Goal: Task Accomplishment & Management: Complete application form

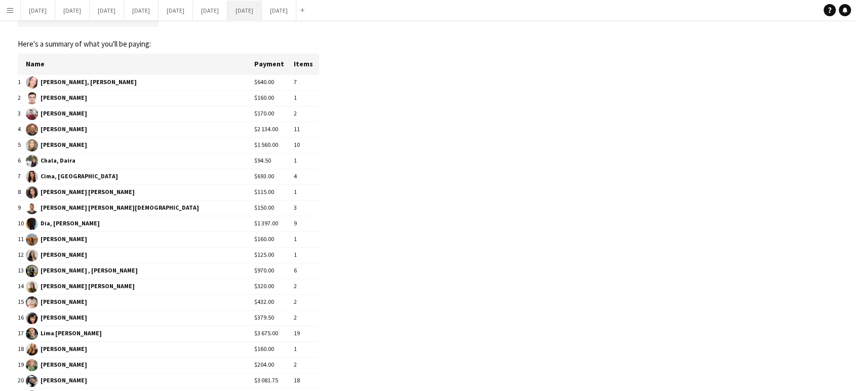
click at [262, 12] on button "September 2025 Close" at bounding box center [244, 11] width 34 height 20
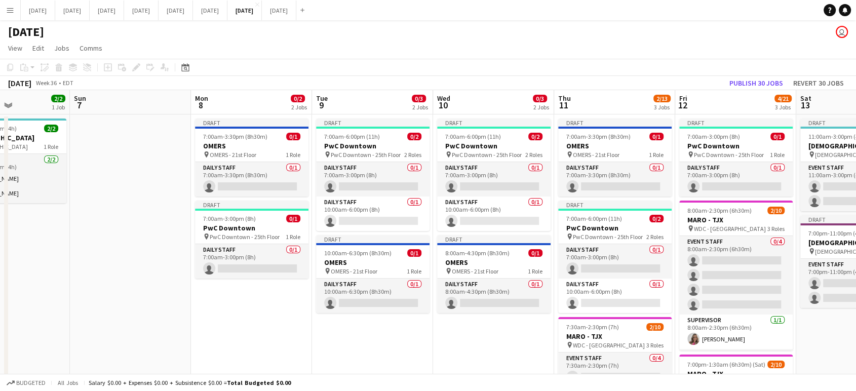
scroll to position [0, 415]
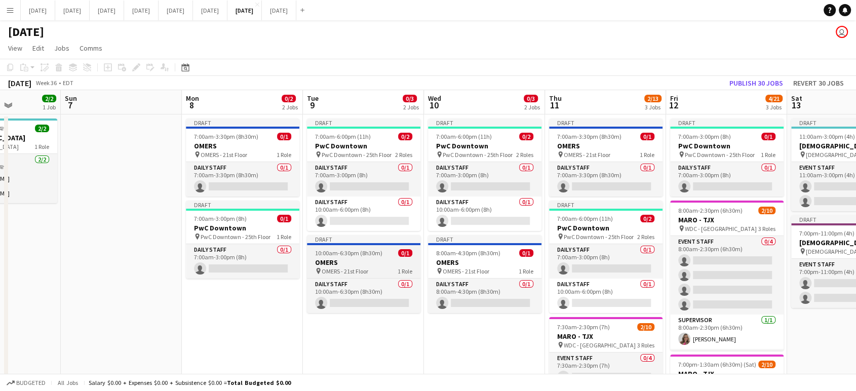
drag, startPoint x: 562, startPoint y: 361, endPoint x: 395, endPoint y: 254, distance: 198.2
click at [279, 344] on app-calendar-viewport "Wed 3 14/14 4 Jobs Thu 4 8/8 3 Jobs Fri 5 1/1 1 Job Sat 6 2/2 1 Job Sun 7 Mon 8…" at bounding box center [428, 338] width 856 height 496
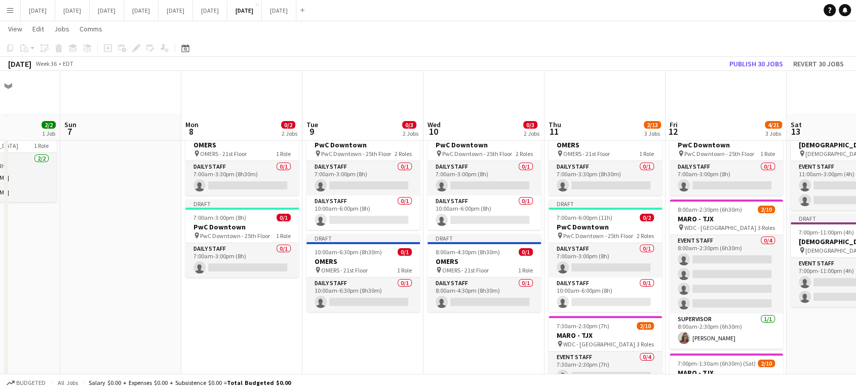
scroll to position [211, 0]
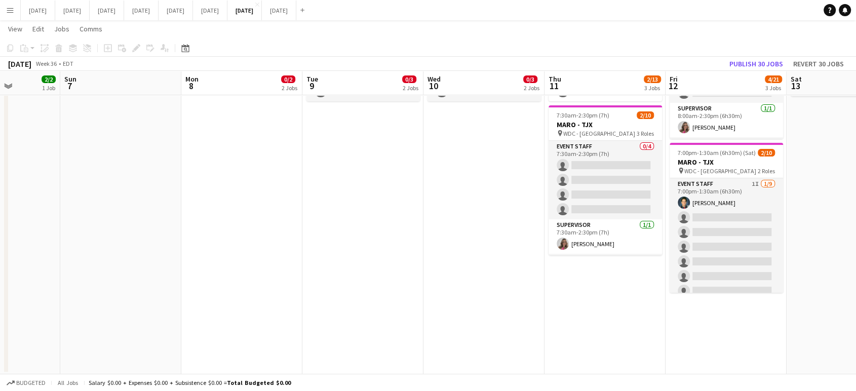
click at [495, 317] on app-date-cell "Draft 7:00am-6:00pm (11h) 0/2 PwC Downtown pin PwC Downtown - 25th Floor 2 Role…" at bounding box center [484, 139] width 121 height 472
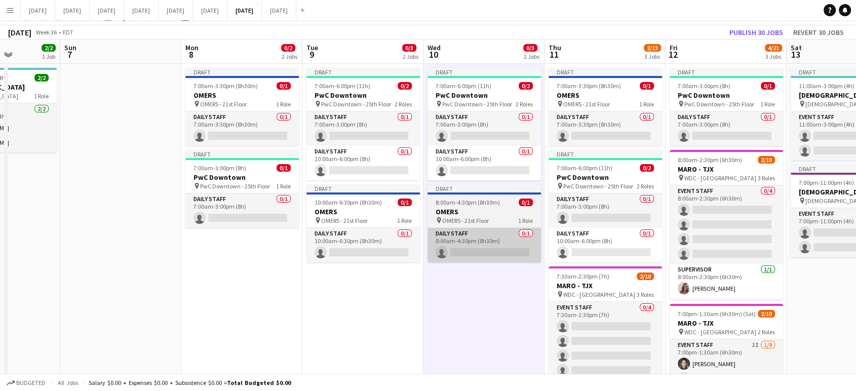
scroll to position [0, 0]
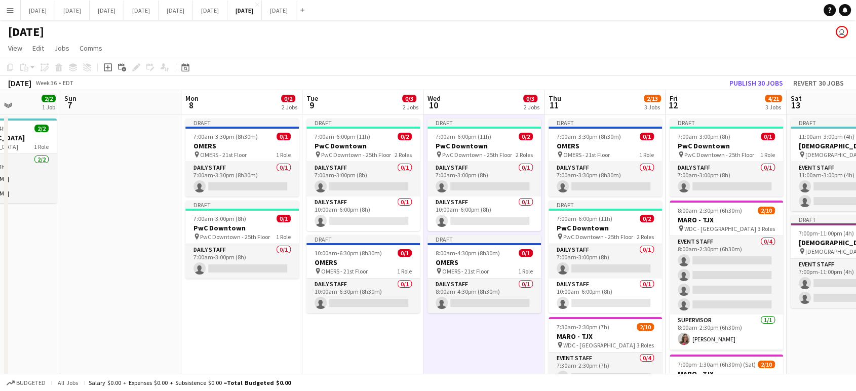
click at [496, 339] on app-date-cell "Draft 7:00am-6:00pm (11h) 0/2 PwC Downtown pin PwC Downtown - 25th Floor 2 Role…" at bounding box center [484, 351] width 121 height 472
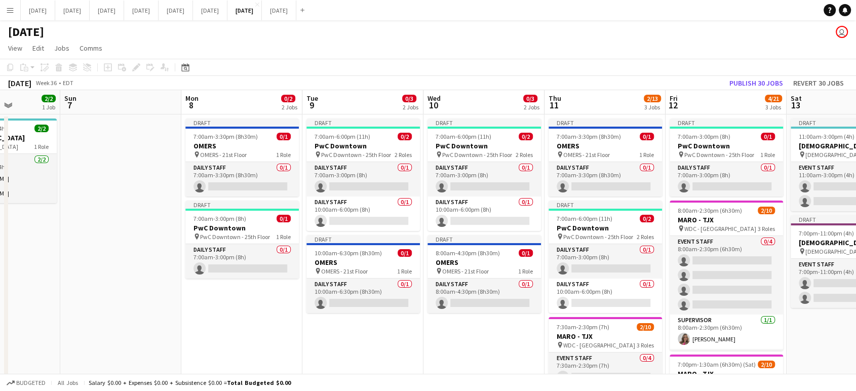
click at [502, 340] on app-date-cell "Draft 7:00am-6:00pm (11h) 0/2 PwC Downtown pin PwC Downtown - 25th Floor 2 Role…" at bounding box center [484, 351] width 121 height 472
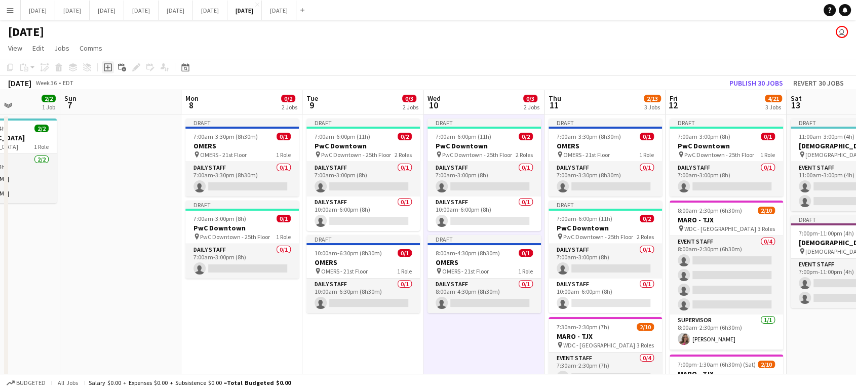
click at [109, 69] on icon "Add job" at bounding box center [108, 67] width 8 height 8
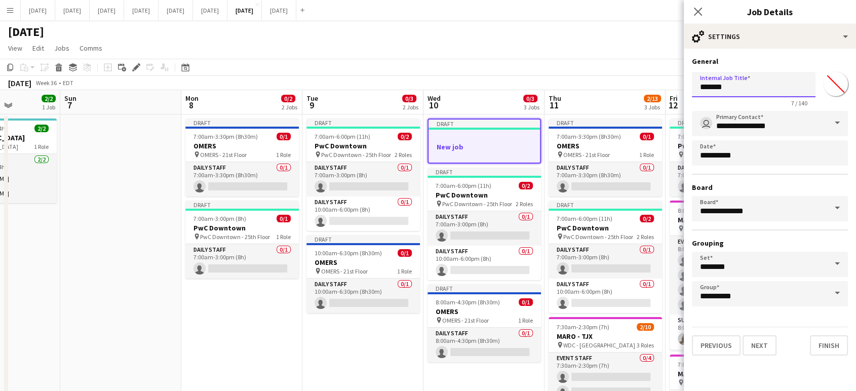
click at [772, 89] on input "*******" at bounding box center [754, 84] width 124 height 25
type input "*"
type input "*******"
click at [761, 349] on button "Next" at bounding box center [760, 345] width 34 height 20
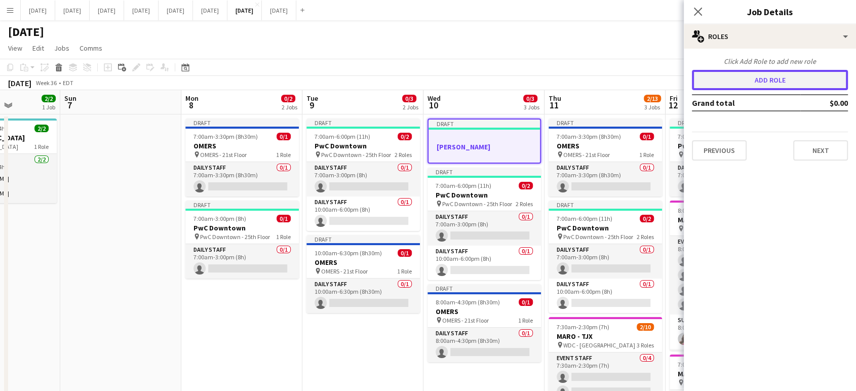
click at [789, 75] on button "Add role" at bounding box center [770, 80] width 156 height 20
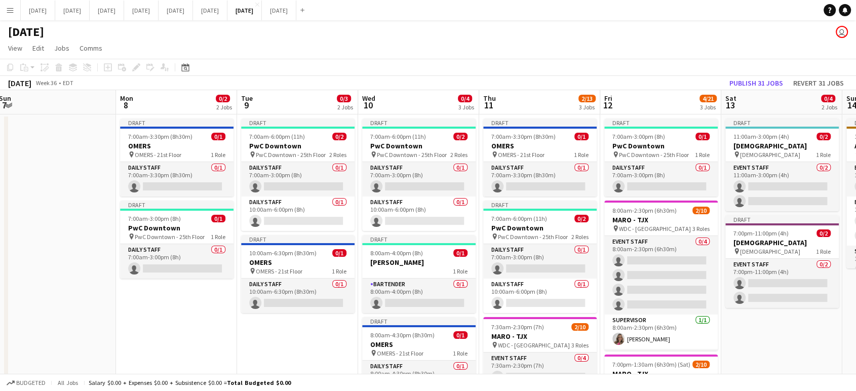
scroll to position [0, 490]
drag, startPoint x: 706, startPoint y: 343, endPoint x: 215, endPoint y: 344, distance: 490.9
click at [215, 350] on app-calendar-viewport "Wed 3 14/14 4 Jobs Thu 4 8/8 3 Jobs Fri 5 1/1 1 Job Sat 6 2/2 1 Job Sun 7 Mon 8…" at bounding box center [428, 338] width 856 height 496
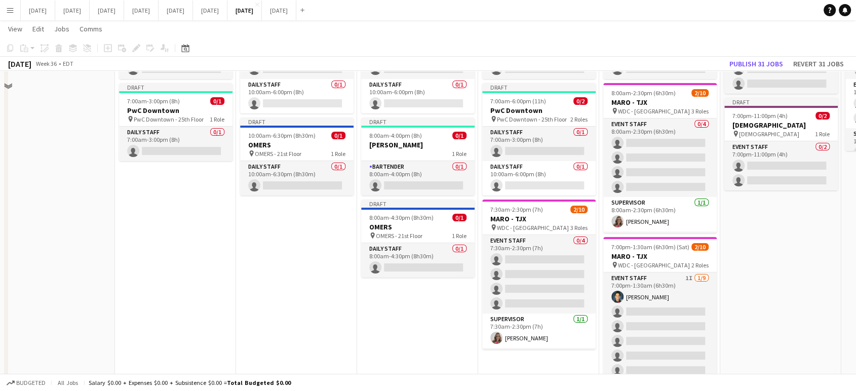
scroll to position [56, 0]
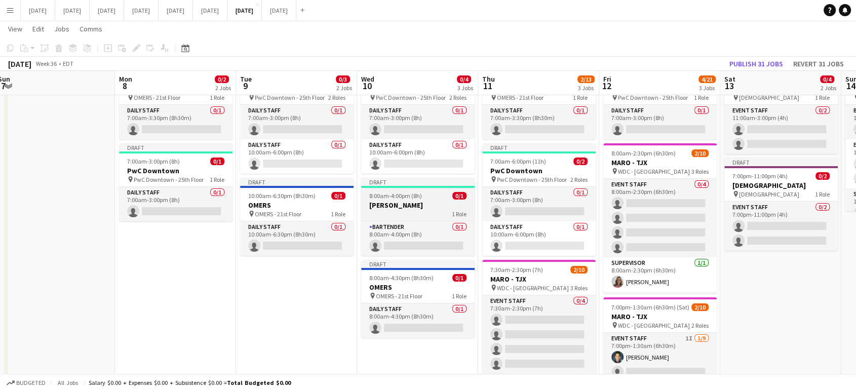
click at [416, 203] on h3 "[PERSON_NAME]" at bounding box center [417, 205] width 113 height 9
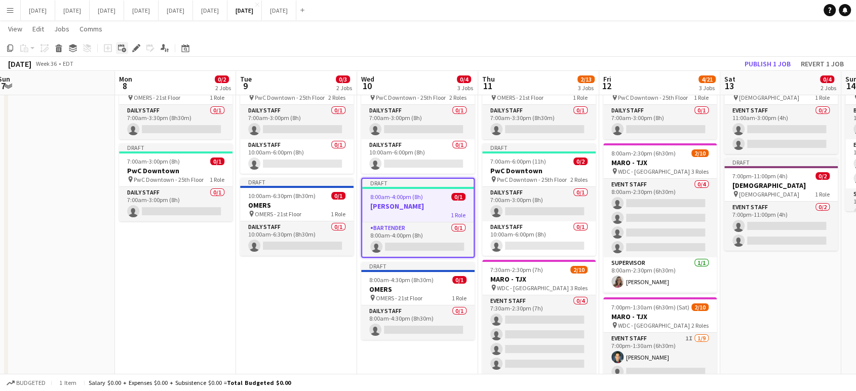
click at [123, 48] on icon "Add linked Job" at bounding box center [122, 48] width 8 height 8
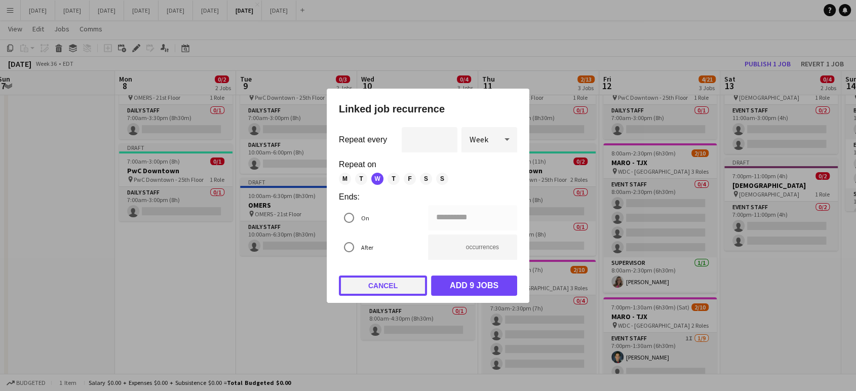
click at [407, 286] on button "Cancel" at bounding box center [383, 286] width 88 height 20
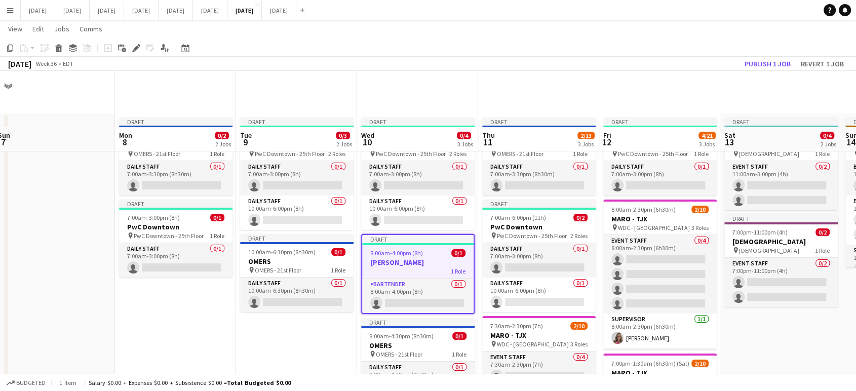
scroll to position [56, 0]
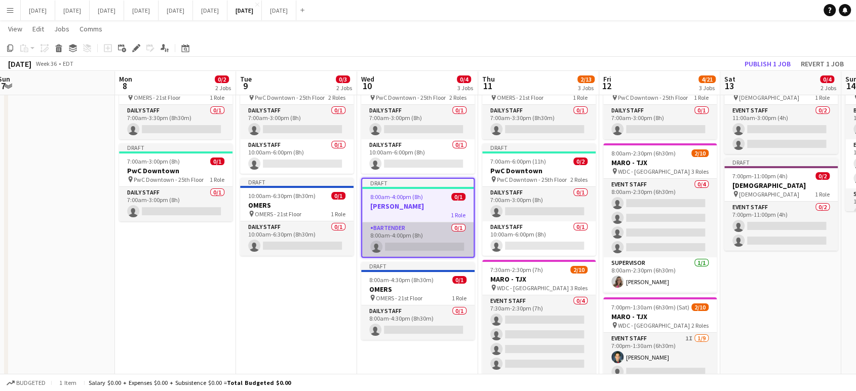
click at [419, 232] on app-card-role "Bartender 0/1 8:00am-4:00pm (8h) single-neutral-actions" at bounding box center [417, 239] width 111 height 34
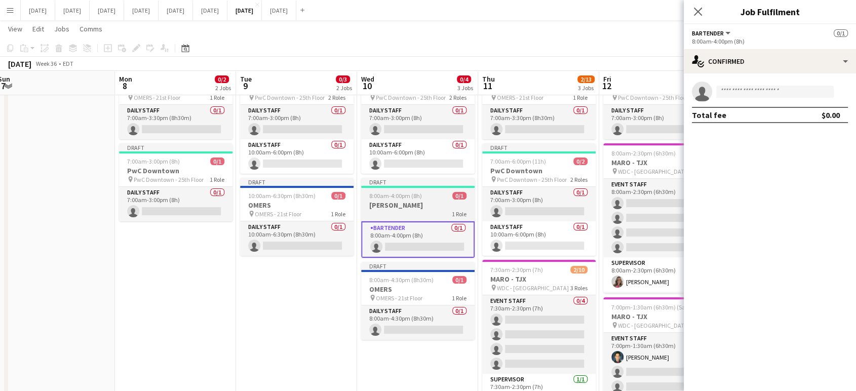
click at [415, 204] on h3 "[PERSON_NAME]" at bounding box center [417, 205] width 113 height 9
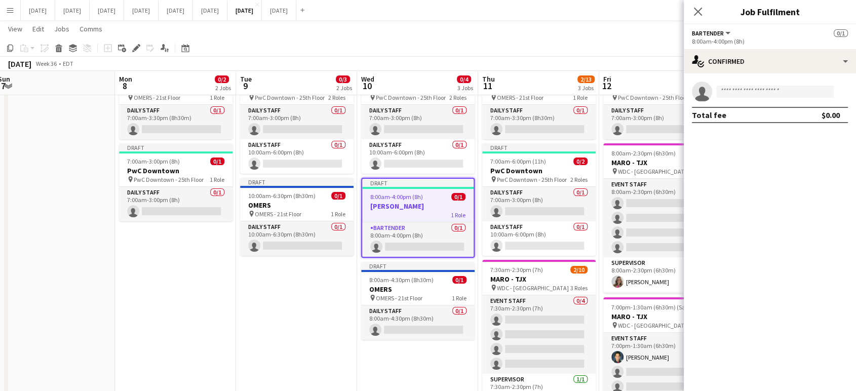
scroll to position [0, 490]
click at [135, 49] on icon at bounding box center [136, 49] width 6 height 6
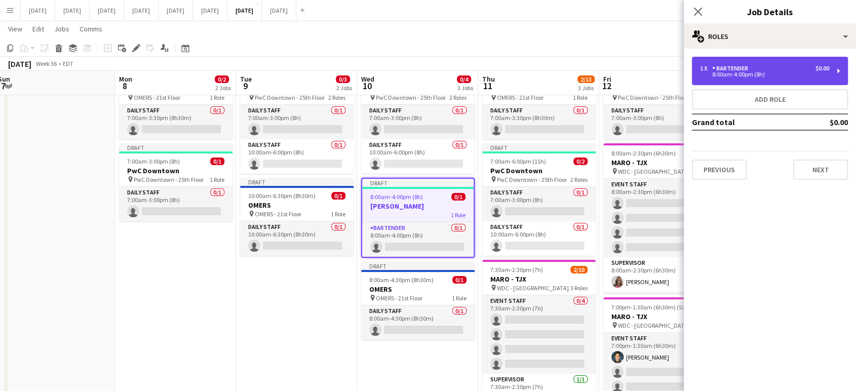
click at [831, 74] on div "1 x Bartender $0.00 8:00am-4:00pm (8h)" at bounding box center [770, 71] width 156 height 28
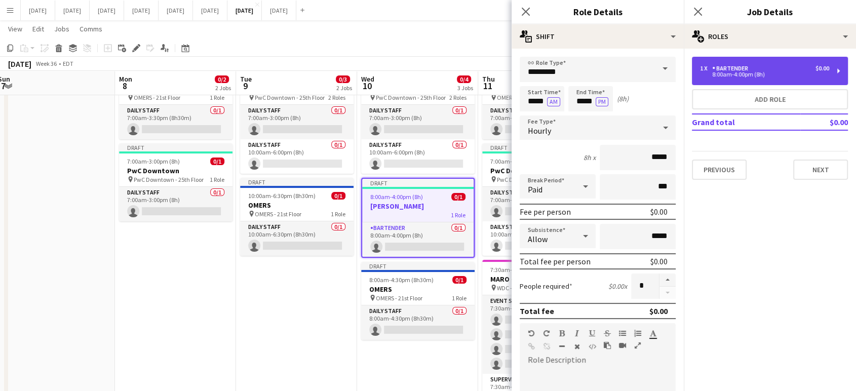
click at [809, 70] on div "1 x Bartender $0.00" at bounding box center [764, 68] width 129 height 7
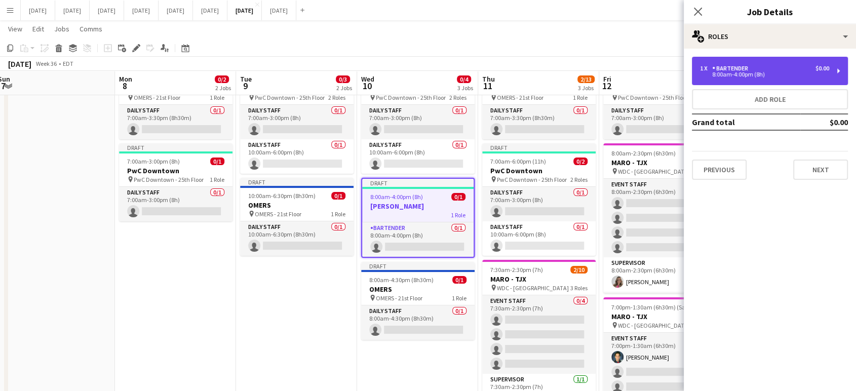
click at [809, 69] on div "1 x Bartender $0.00" at bounding box center [764, 68] width 129 height 7
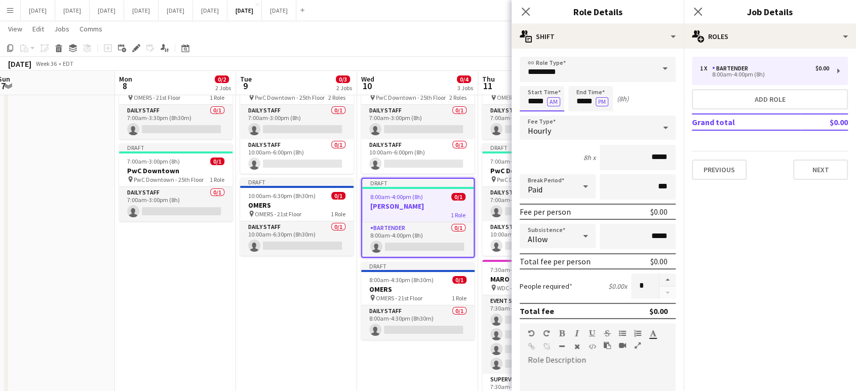
click at [535, 101] on input "*****" at bounding box center [542, 98] width 45 height 25
click at [554, 113] on div at bounding box center [552, 116] width 20 height 10
click at [545, 102] on input "*****" at bounding box center [542, 98] width 45 height 25
click at [533, 80] on div at bounding box center [532, 81] width 20 height 10
click at [535, 116] on div at bounding box center [532, 116] width 20 height 10
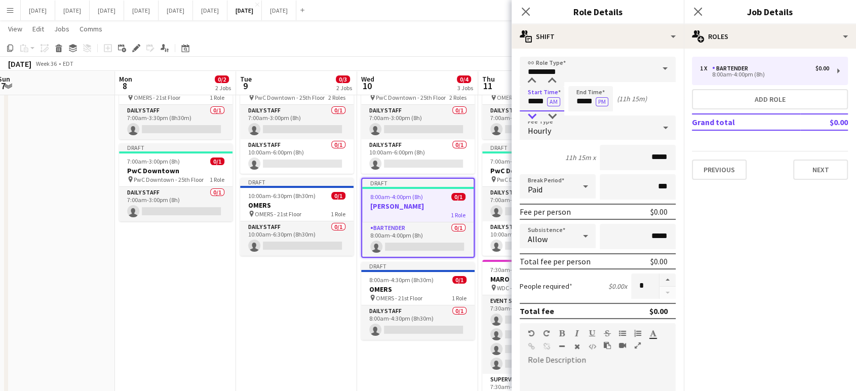
click at [535, 115] on div at bounding box center [532, 116] width 20 height 10
click at [531, 79] on div at bounding box center [532, 81] width 20 height 10
click at [554, 116] on div at bounding box center [552, 116] width 20 height 10
click at [555, 81] on div at bounding box center [552, 81] width 20 height 10
type input "*****"
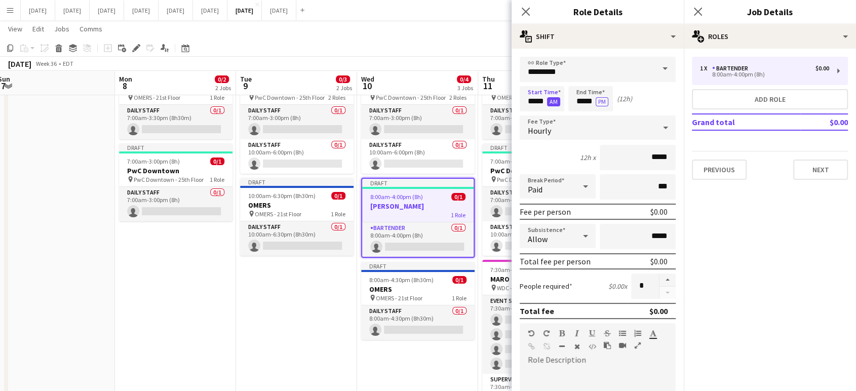
click at [553, 102] on button "AM" at bounding box center [553, 101] width 13 height 9
click at [582, 101] on input "*****" at bounding box center [590, 98] width 45 height 25
click at [584, 101] on input "*****" at bounding box center [590, 98] width 45 height 25
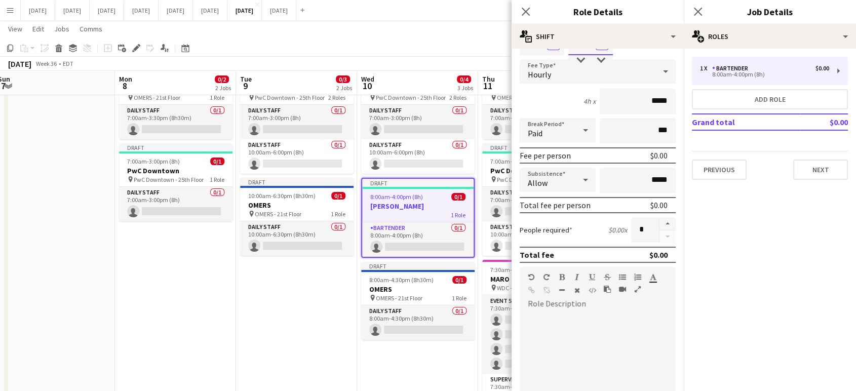
scroll to position [112, 0]
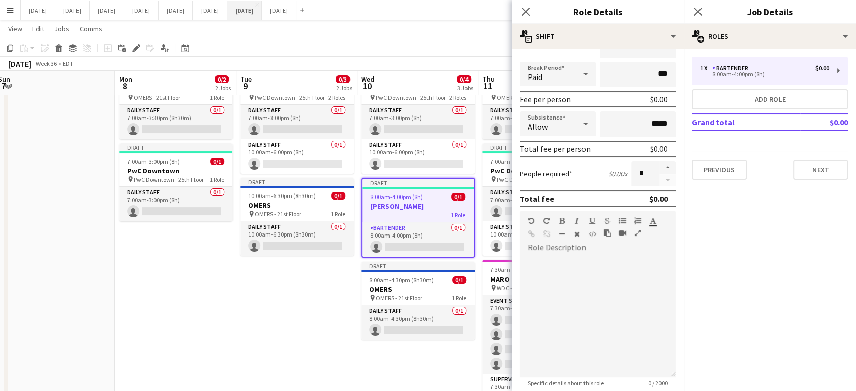
type input "*****"
drag, startPoint x: 558, startPoint y: 254, endPoint x: 541, endPoint y: 263, distance: 18.8
click at [541, 263] on div at bounding box center [598, 317] width 156 height 122
paste div
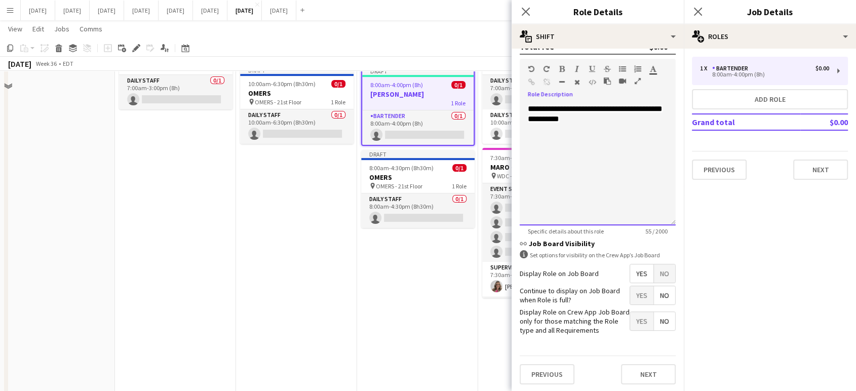
scroll to position [169, 0]
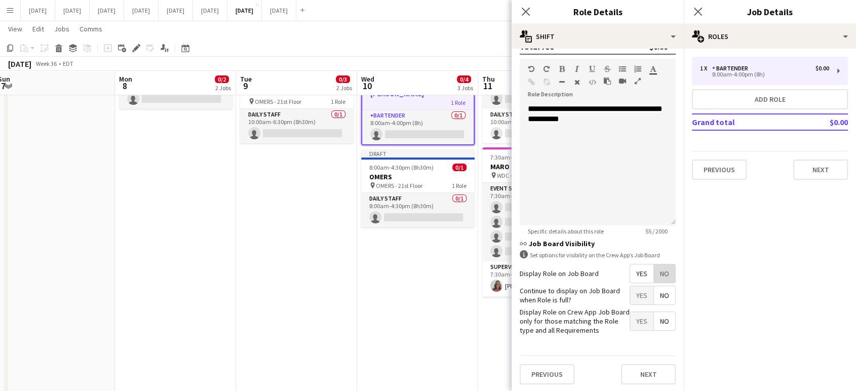
click at [663, 276] on span "No" at bounding box center [664, 273] width 21 height 18
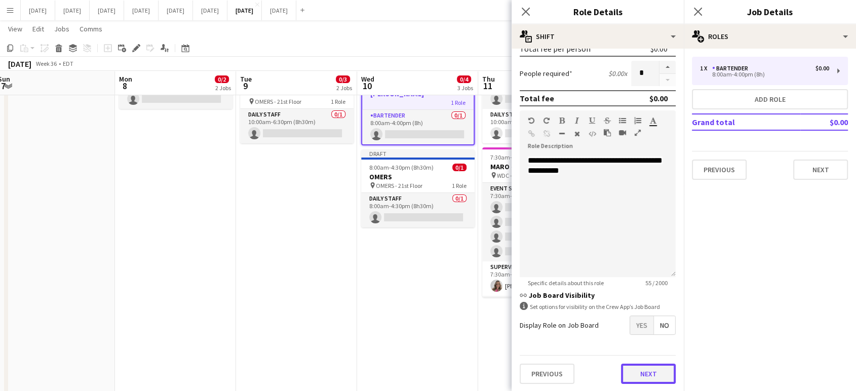
click at [648, 370] on button "Next" at bounding box center [648, 374] width 55 height 20
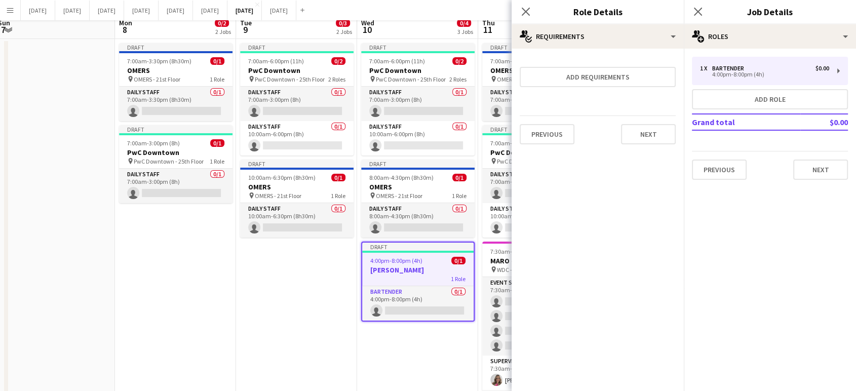
scroll to position [0, 0]
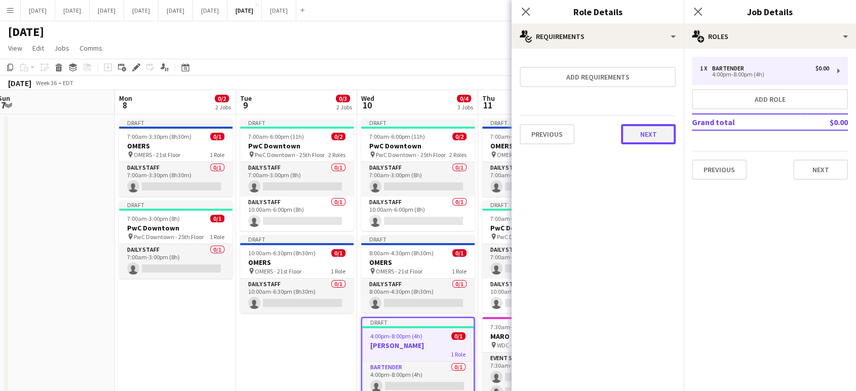
click at [652, 136] on button "Next" at bounding box center [648, 134] width 55 height 20
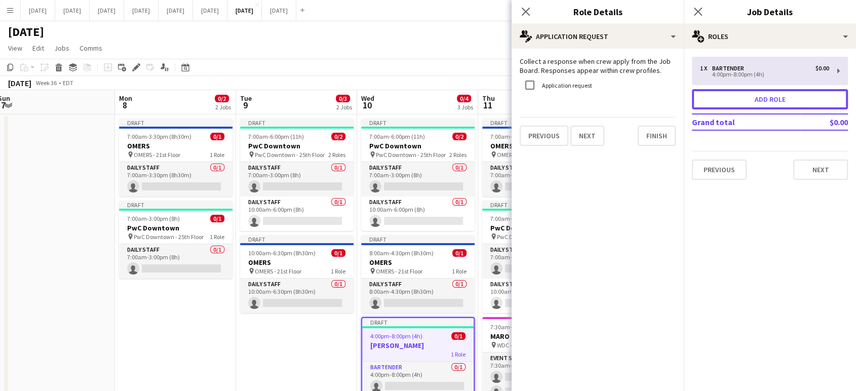
click at [790, 101] on button "Add role" at bounding box center [770, 99] width 156 height 20
type input "*****"
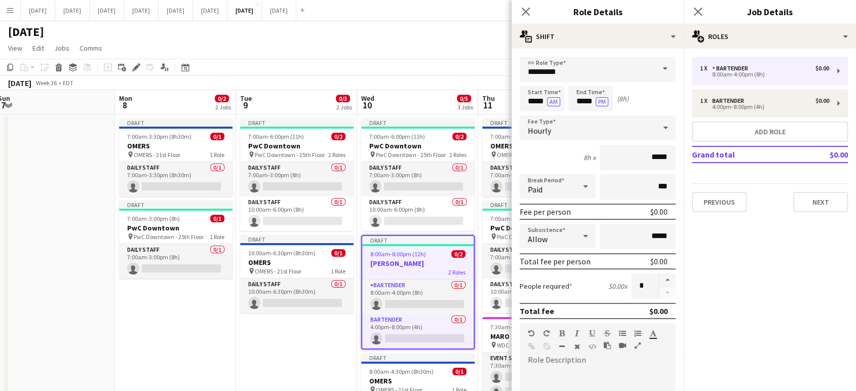
click at [655, 74] on span at bounding box center [665, 69] width 21 height 24
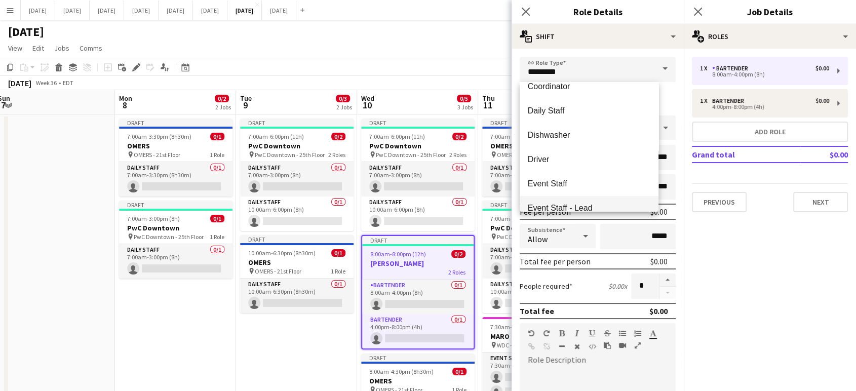
scroll to position [112, 0]
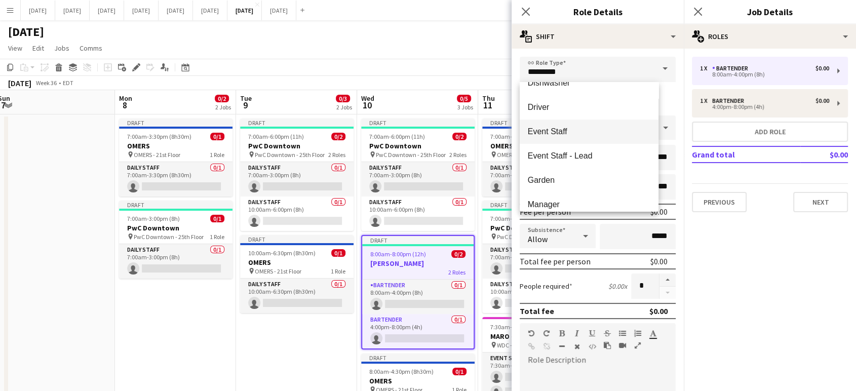
click at [589, 130] on span "Event Staff" at bounding box center [589, 132] width 123 height 10
type input "**********"
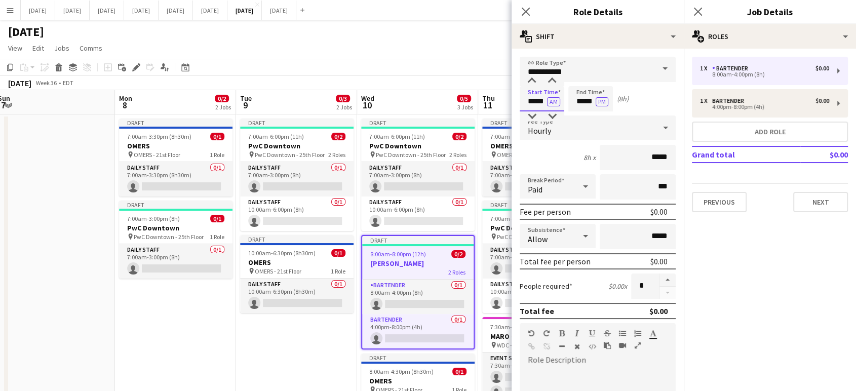
click at [536, 100] on input "*****" at bounding box center [542, 98] width 45 height 25
type input "*****"
click at [556, 104] on button "AM" at bounding box center [553, 101] width 13 height 9
click at [584, 101] on input "*****" at bounding box center [590, 98] width 45 height 25
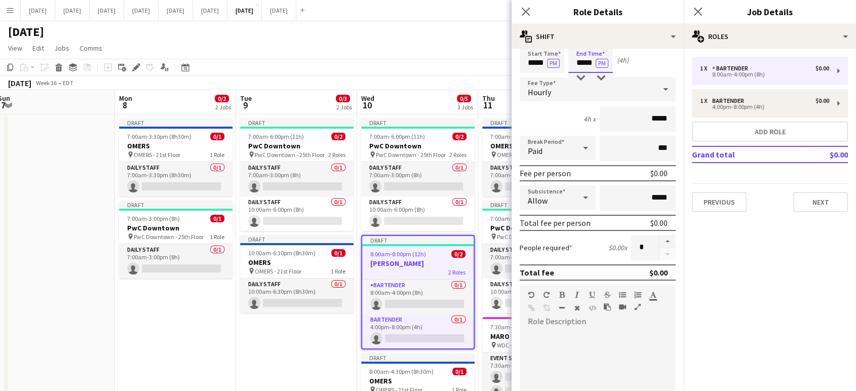
scroll to position [56, 0]
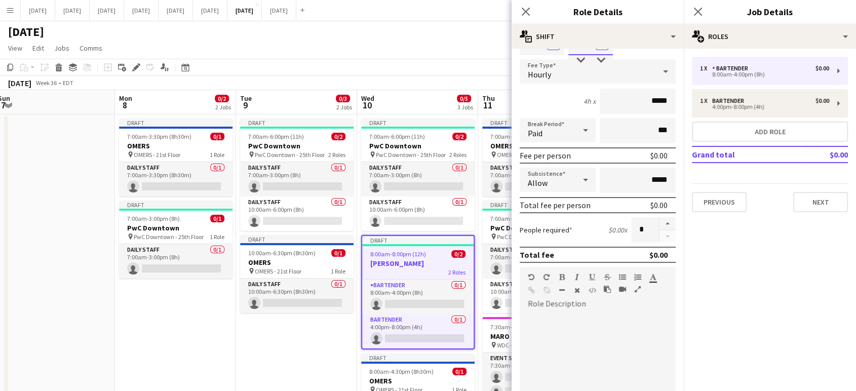
type input "*****"
click at [637, 229] on input "*" at bounding box center [645, 229] width 28 height 25
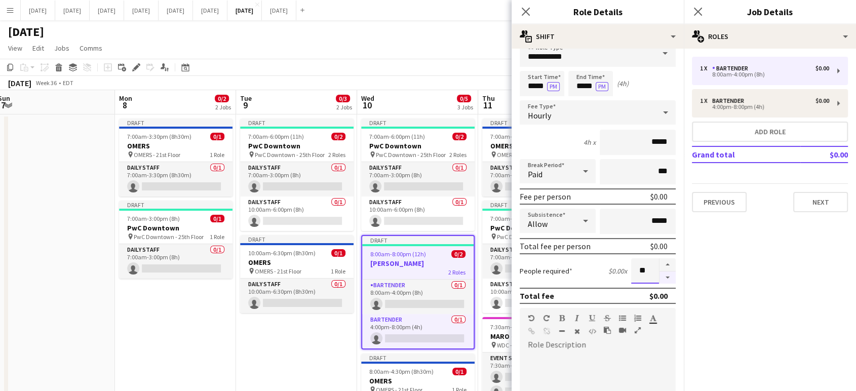
scroll to position [0, 0]
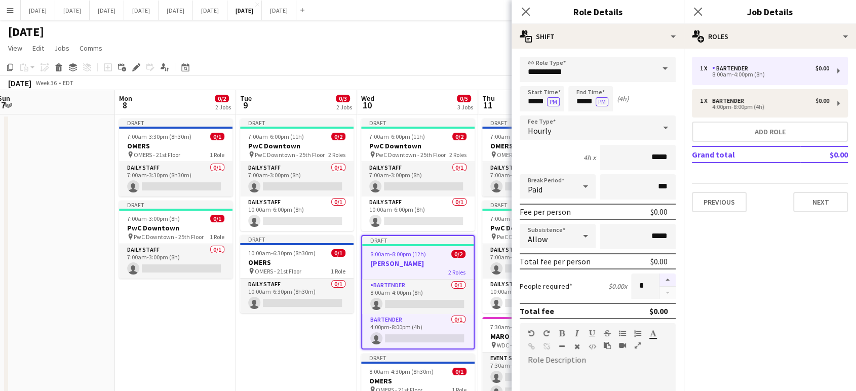
click at [661, 276] on button "button" at bounding box center [668, 280] width 16 height 13
type input "*"
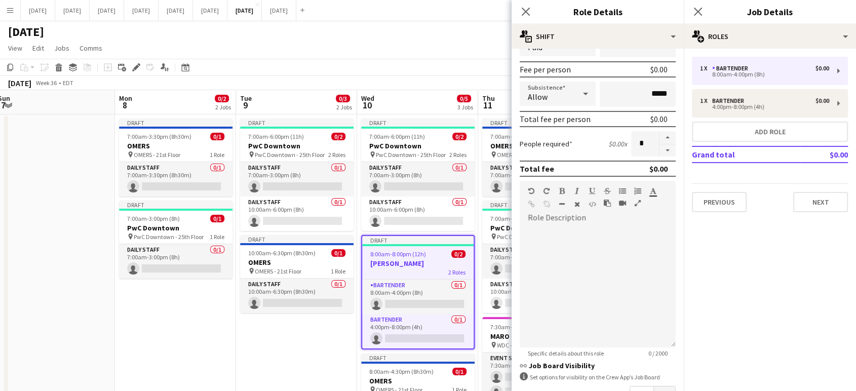
scroll to position [169, 0]
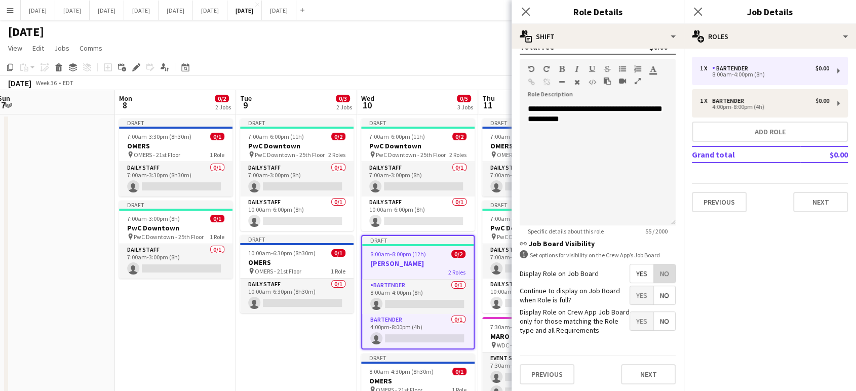
click at [659, 278] on span "No" at bounding box center [664, 273] width 21 height 18
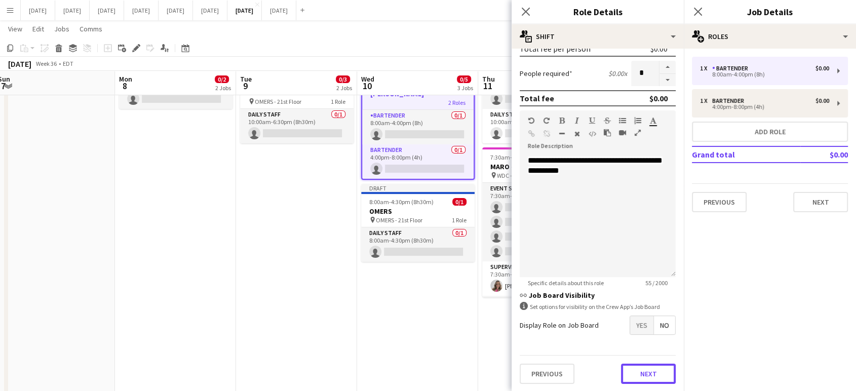
click at [656, 365] on button "Next" at bounding box center [648, 374] width 55 height 20
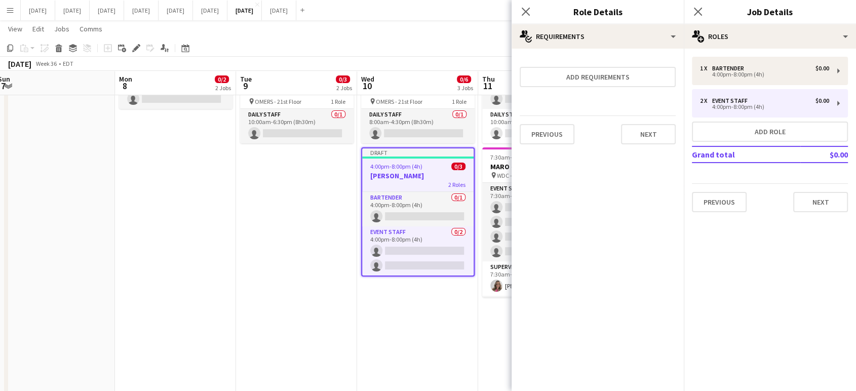
scroll to position [0, 0]
click at [644, 130] on button "Next" at bounding box center [648, 134] width 55 height 20
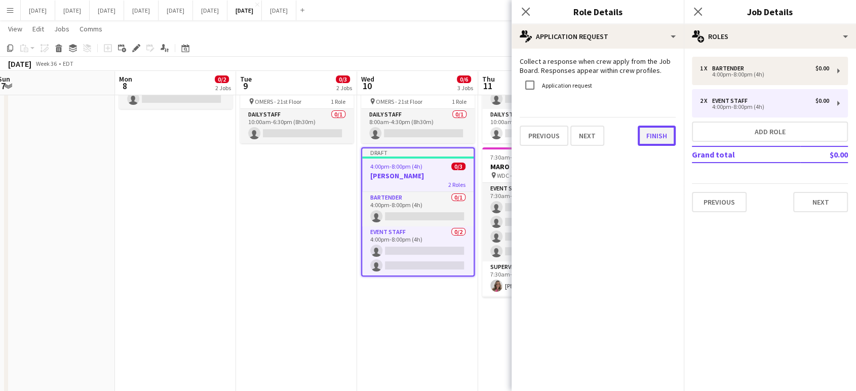
click at [664, 137] on button "Finish" at bounding box center [657, 136] width 38 height 20
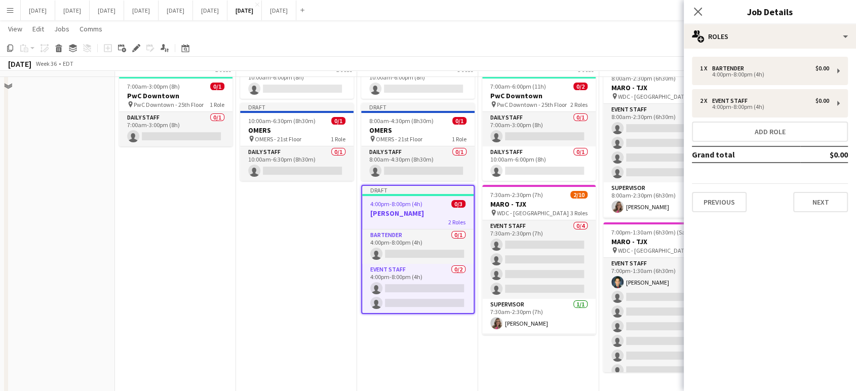
scroll to position [112, 0]
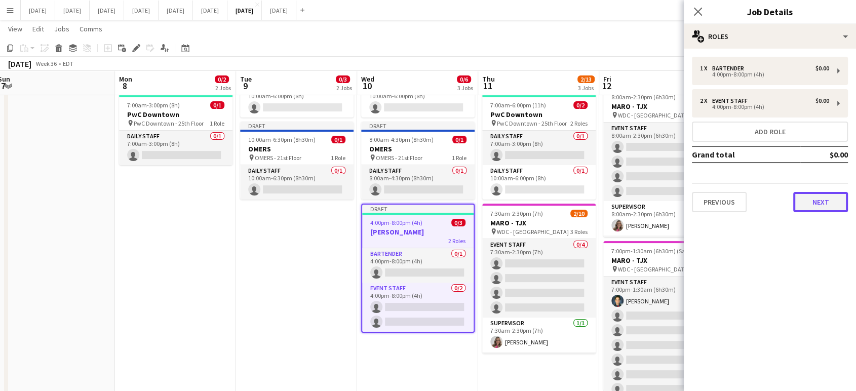
click at [809, 200] on button "Next" at bounding box center [820, 202] width 55 height 20
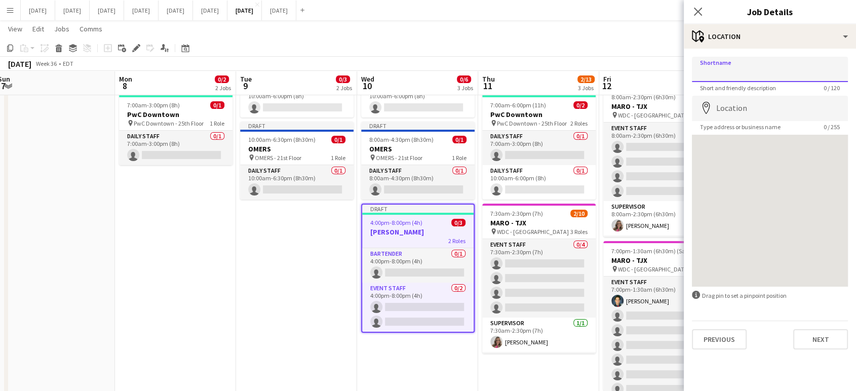
click at [758, 74] on input "Shortname" at bounding box center [770, 69] width 156 height 25
type input "*"
type input "*******"
click at [768, 108] on input "Location" at bounding box center [770, 108] width 156 height 25
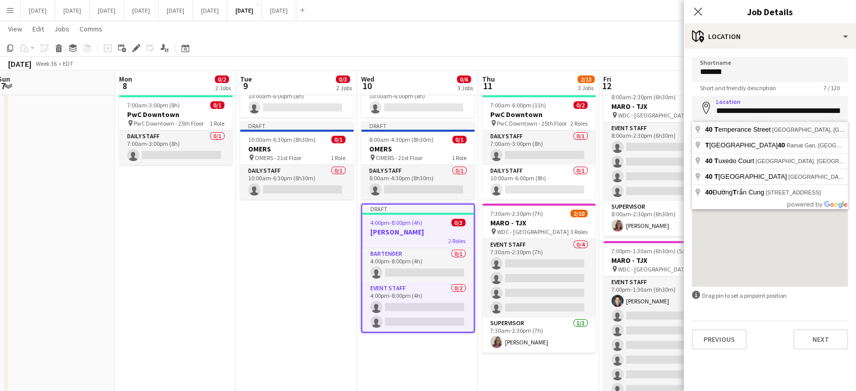
type input "**********"
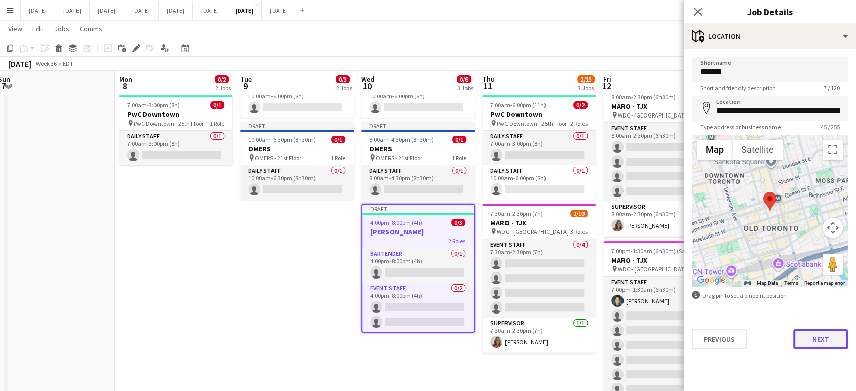
click at [821, 344] on button "Next" at bounding box center [820, 339] width 55 height 20
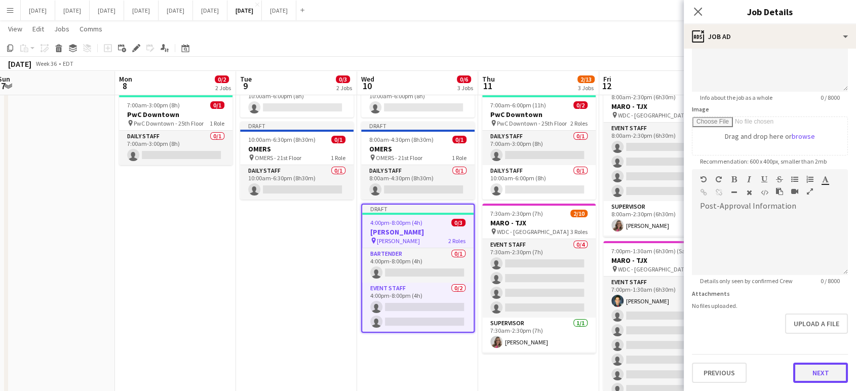
scroll to position [109, 0]
click at [818, 368] on button "Next" at bounding box center [820, 373] width 55 height 20
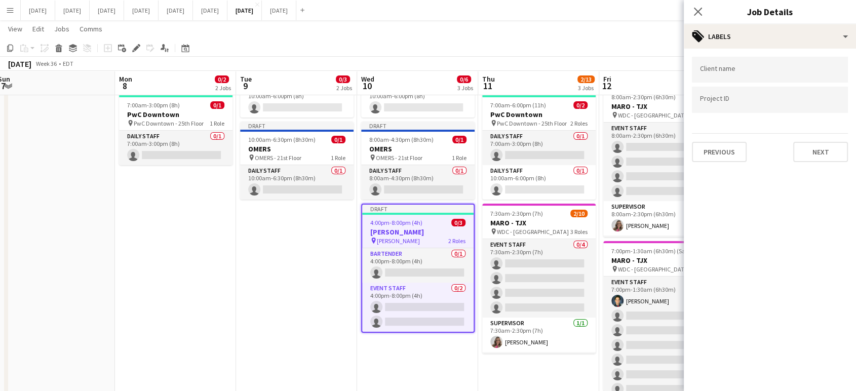
scroll to position [0, 0]
click at [730, 71] on input "Type to search client labels..." at bounding box center [770, 72] width 140 height 9
type input "**"
click at [716, 101] on div "[PERSON_NAME]" at bounding box center [770, 101] width 156 height 24
click at [809, 150] on button "Next" at bounding box center [820, 152] width 55 height 20
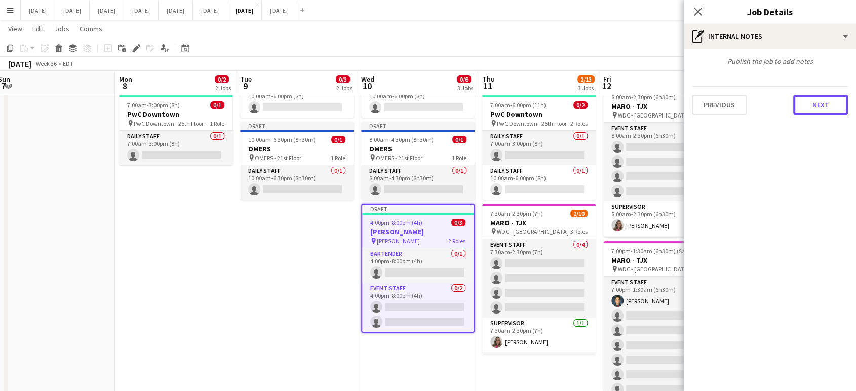
click at [813, 111] on button "Next" at bounding box center [820, 105] width 55 height 20
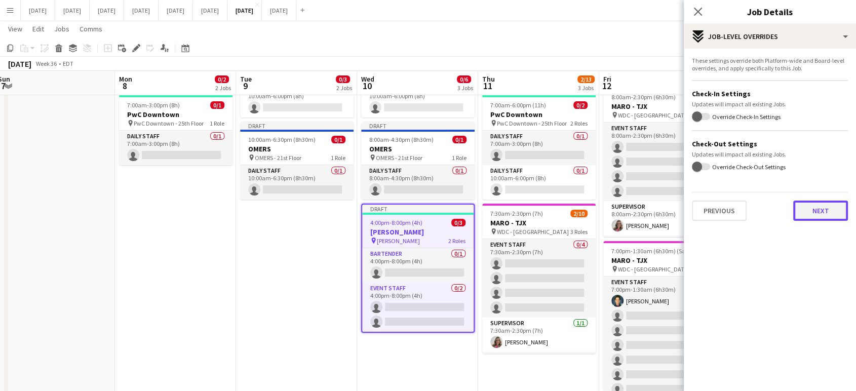
click at [824, 212] on button "Next" at bounding box center [820, 211] width 55 height 20
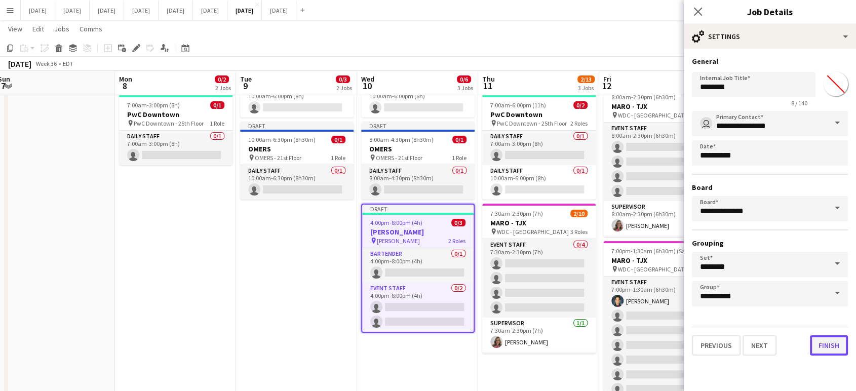
click at [841, 345] on button "Finish" at bounding box center [829, 345] width 38 height 20
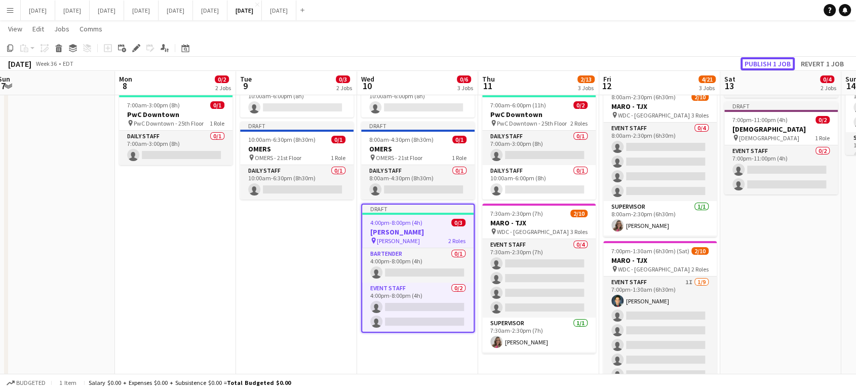
click at [774, 60] on button "Publish 1 job" at bounding box center [768, 63] width 54 height 13
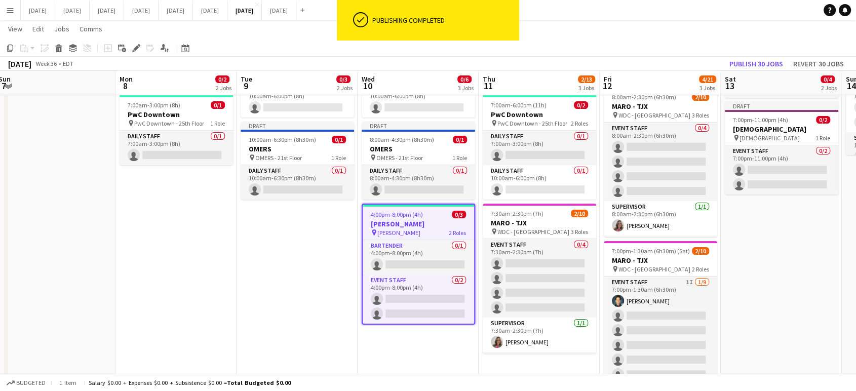
click at [298, 238] on app-date-cell "Draft 7:00am-6:00pm (11h) 0/2 PwC Downtown pin PwC Downtown - 25th Floor 2 Role…" at bounding box center [297, 237] width 121 height 472
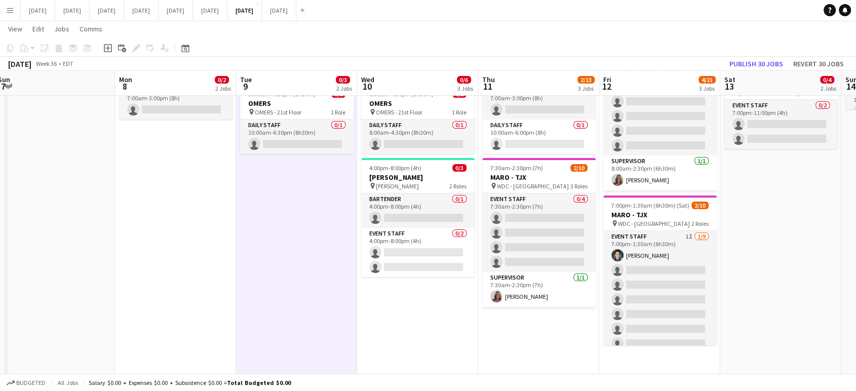
scroll to position [98, 0]
